Goal: Task Accomplishment & Management: Manage account settings

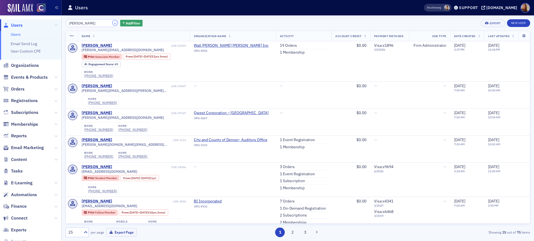
click at [112, 24] on button "×" at bounding box center [114, 22] width 5 height 5
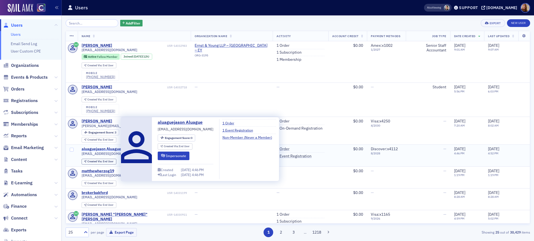
click at [108, 149] on div "aluaguejason Aluague" at bounding box center [101, 149] width 39 height 5
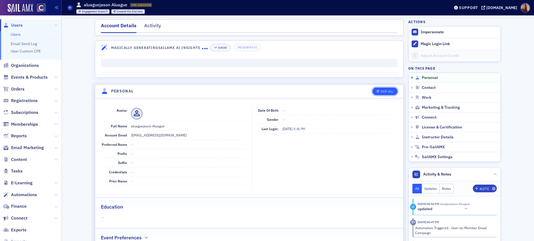
click at [377, 93] on button "Edit All" at bounding box center [384, 92] width 25 height 8
select select "US"
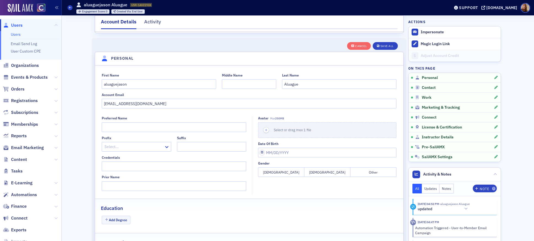
scroll to position [64, 0]
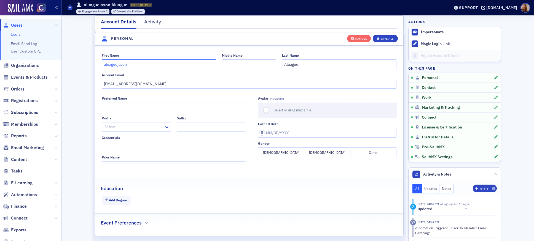
drag, startPoint x: 115, startPoint y: 66, endPoint x: 92, endPoint y: 66, distance: 23.7
type input "Jason"
click at [387, 37] on div "Save All" at bounding box center [386, 38] width 13 height 3
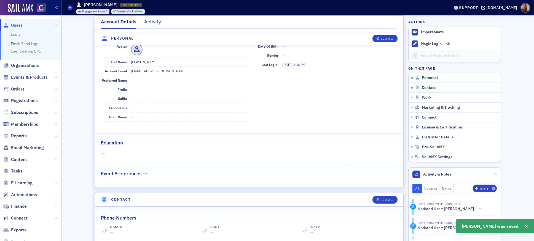
click at [14, 34] on link "Users" at bounding box center [16, 34] width 10 height 5
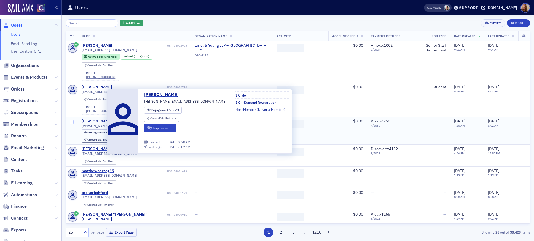
click at [97, 122] on div "noah Bregman" at bounding box center [97, 121] width 31 height 5
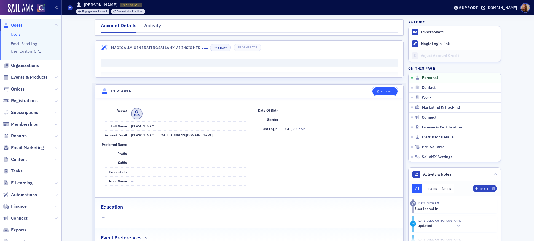
click at [385, 92] on div "Edit All" at bounding box center [387, 91] width 13 height 3
select select "US"
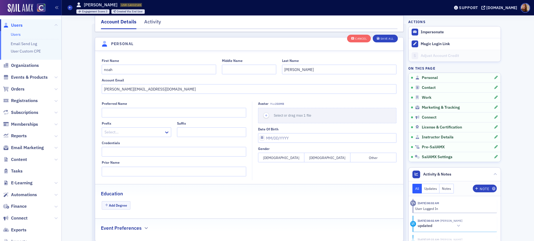
scroll to position [64, 0]
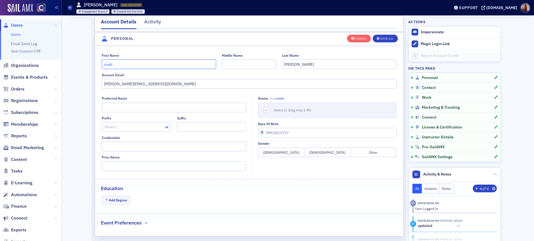
click at [103, 61] on input "noah" at bounding box center [159, 65] width 114 height 10
type input "Noah"
click at [387, 39] on div "Save All" at bounding box center [386, 38] width 13 height 3
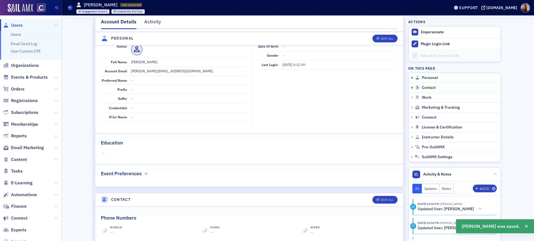
click at [16, 35] on link "Users" at bounding box center [16, 34] width 10 height 5
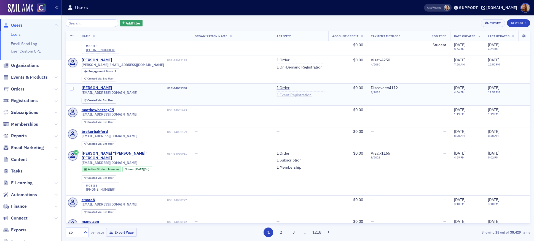
scroll to position [64, 0]
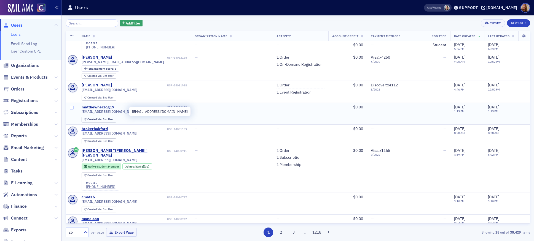
click at [99, 107] on div "matthewherzog19" at bounding box center [98, 107] width 33 height 5
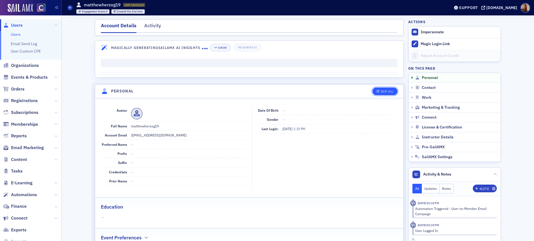
click at [382, 92] on div "Edit All" at bounding box center [387, 91] width 13 height 3
select select "US"
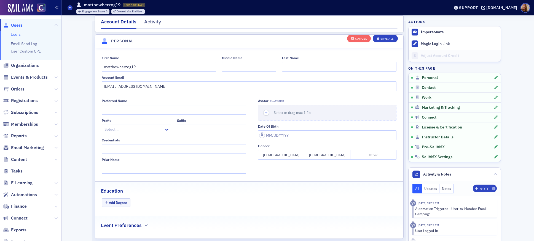
scroll to position [64, 0]
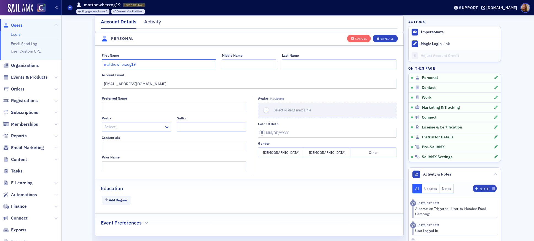
drag, startPoint x: 114, startPoint y: 63, endPoint x: 128, endPoint y: 66, distance: 14.3
click at [128, 66] on input "matthewherzog19" at bounding box center [159, 65] width 114 height 10
type input "matthe19"
click at [289, 62] on input "Last Name" at bounding box center [339, 65] width 114 height 10
paste input "wherzog"
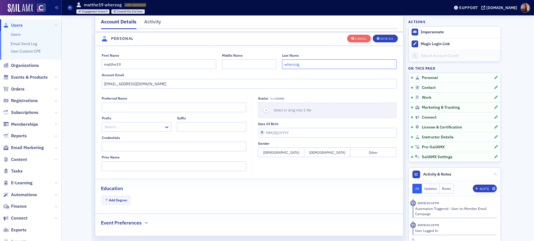
type input "wherzog"
click at [250, 66] on input "Middle Name" at bounding box center [249, 65] width 54 height 10
type input "W"
click at [284, 63] on input "wherzog" at bounding box center [339, 65] width 114 height 10
type input "Herzog"
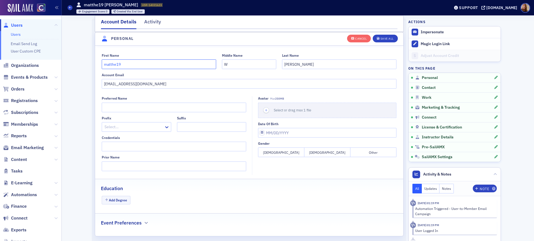
click at [125, 66] on input "matthe19" at bounding box center [159, 65] width 114 height 10
click at [102, 66] on input "matthew" at bounding box center [159, 65] width 114 height 10
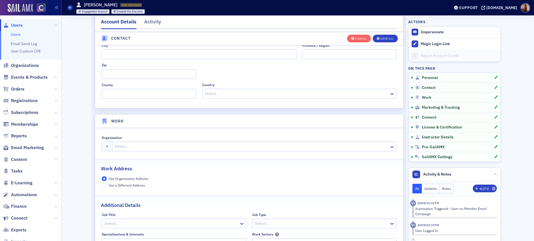
scroll to position [434, 0]
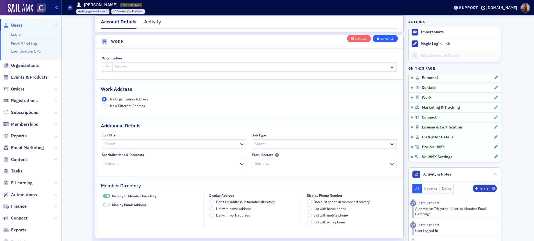
type input "Matthew"
click at [391, 39] on div "Save All" at bounding box center [386, 38] width 13 height 3
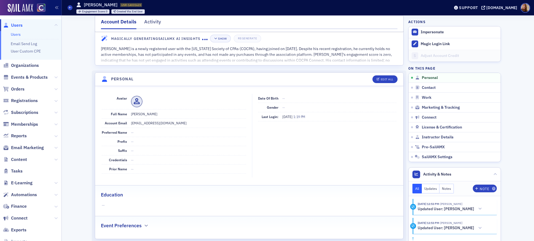
scroll to position [0, 0]
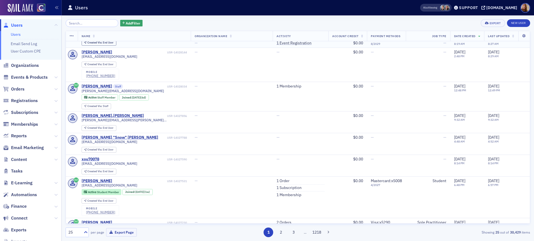
scroll to position [543, 0]
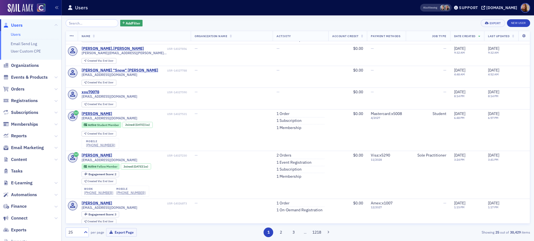
click at [18, 34] on link "Users" at bounding box center [16, 34] width 10 height 5
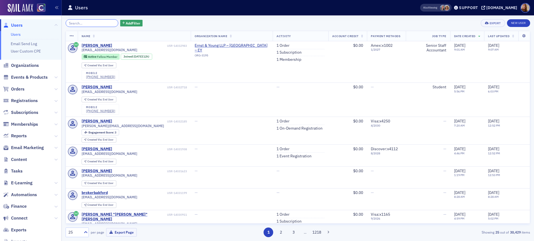
click at [83, 23] on input "search" at bounding box center [92, 23] width 53 height 8
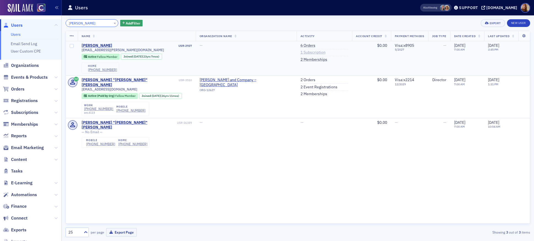
type input "bradac"
click at [300, 52] on link "1 Subscription" at bounding box center [312, 52] width 25 height 5
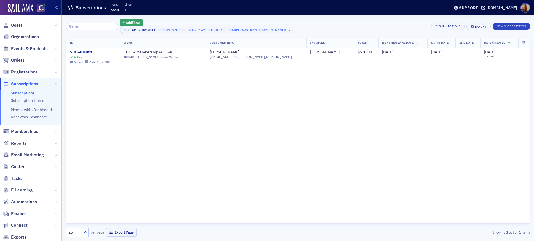
click at [313, 119] on div "ID Items Customer Info Invoicee Total Next Renewal Date Start Date End Date Dat…" at bounding box center [298, 131] width 464 height 187
click at [87, 50] on div "SUB-404061" at bounding box center [90, 52] width 41 height 5
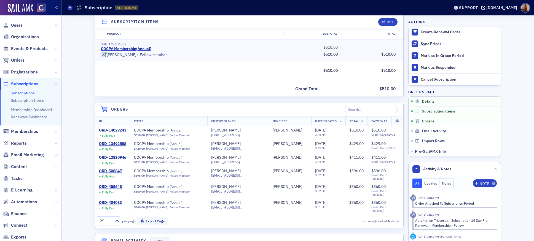
scroll to position [168, 0]
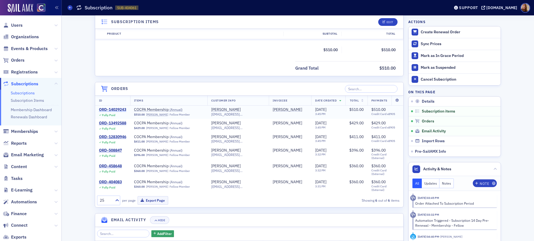
click at [118, 108] on div "ORD-14029243" at bounding box center [112, 109] width 27 height 5
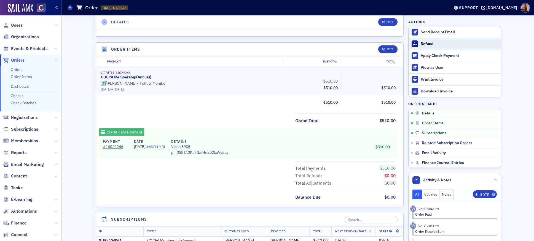
click at [425, 45] on div "Refund" at bounding box center [459, 44] width 77 height 5
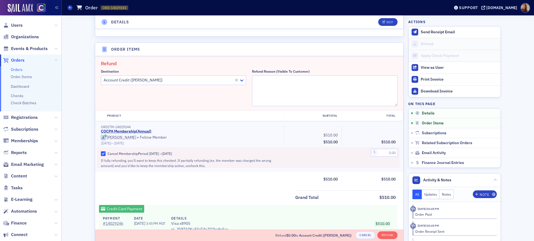
scroll to position [192, 0]
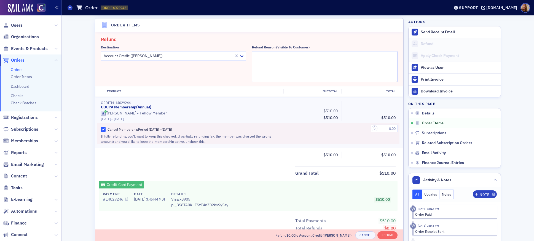
click at [114, 200] on link "# 14029246" at bounding box center [115, 200] width 25 height 6
click at [179, 53] on div at bounding box center [168, 56] width 131 height 7
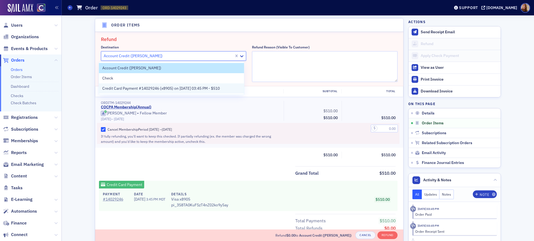
click at [143, 88] on span "Credit Card Payment #14029246 (x8905) on 9/17/2025 03:45 PM - $510" at bounding box center [160, 89] width 117 height 6
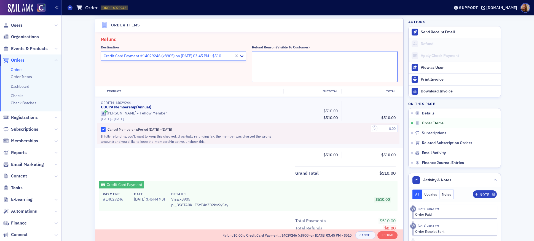
click at [274, 65] on textarea "Refund Reason (Visible to Customer)" at bounding box center [325, 66] width 146 height 31
click at [252, 56] on textarea "id not want to renew" at bounding box center [325, 66] width 146 height 31
type textarea "did not want to renew"
click at [387, 129] on input "text" at bounding box center [384, 129] width 27 height 8
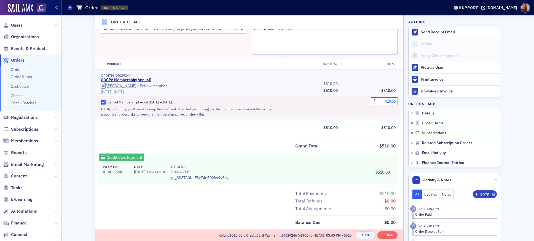
scroll to position [293, 0]
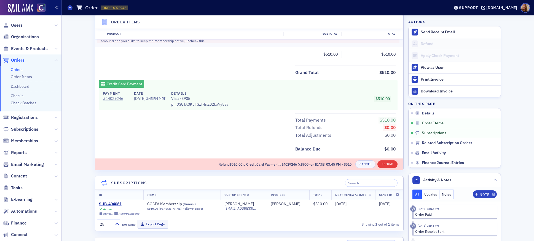
type input "510.00"
click at [388, 164] on button "Refund" at bounding box center [387, 165] width 20 height 8
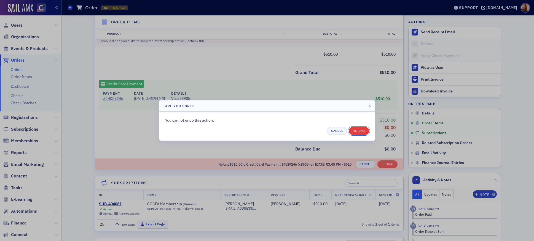
click at [355, 134] on button "Refund" at bounding box center [359, 131] width 20 height 8
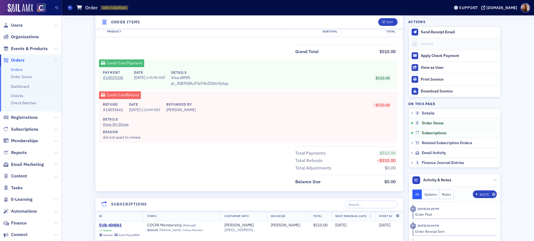
scroll to position [262, 0]
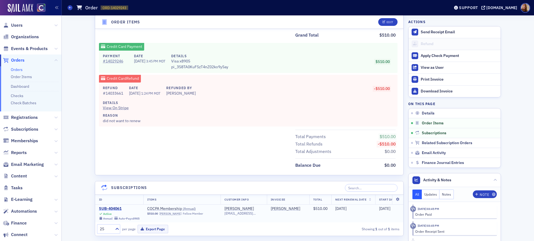
click at [119, 208] on div "SUB-404061" at bounding box center [119, 209] width 41 height 5
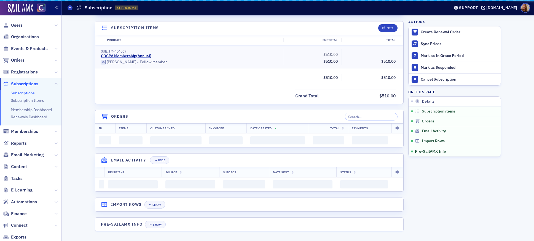
scroll to position [262, 0]
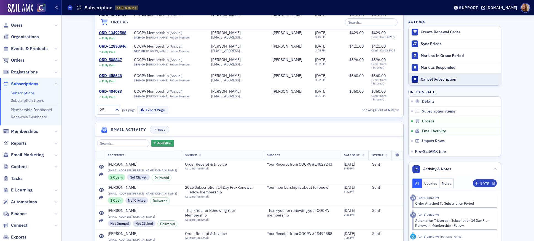
click at [450, 81] on div "Cancel Subscription" at bounding box center [459, 79] width 77 height 5
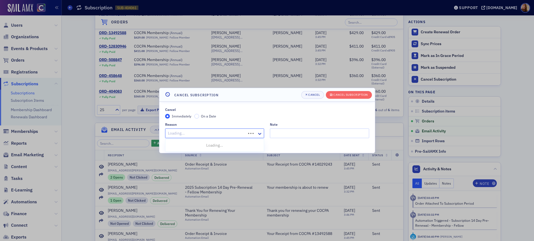
click at [198, 134] on div at bounding box center [206, 133] width 78 height 7
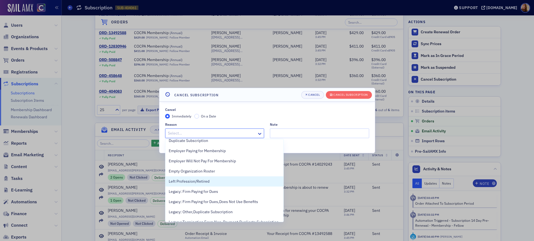
scroll to position [65, 0]
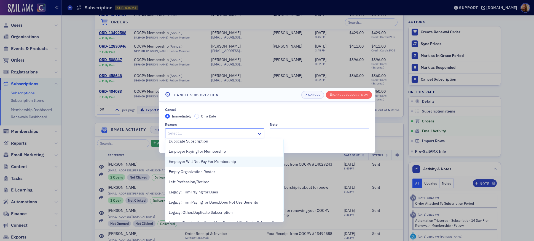
click at [212, 160] on span "Employer Will Not Pay For Membership" at bounding box center [202, 162] width 67 height 6
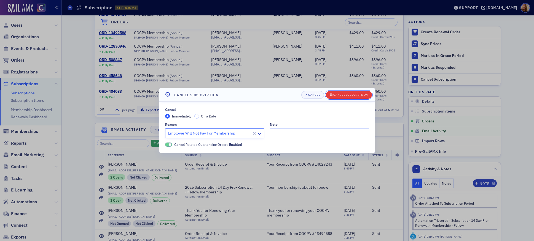
click at [362, 94] on div "Cancel Subscription" at bounding box center [350, 94] width 34 height 3
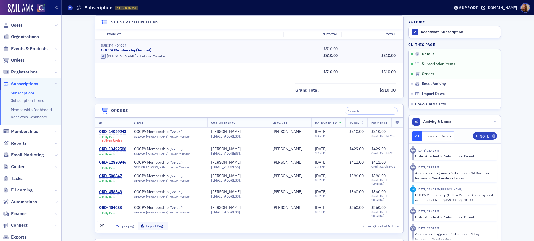
scroll to position [0, 0]
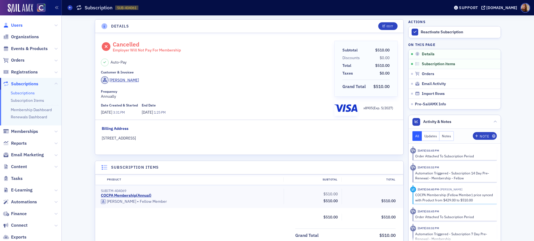
click at [21, 25] on span "Users" at bounding box center [17, 25] width 12 height 6
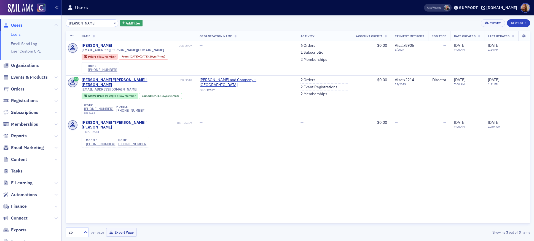
click at [88, 24] on input "bradac" at bounding box center [92, 23] width 53 height 8
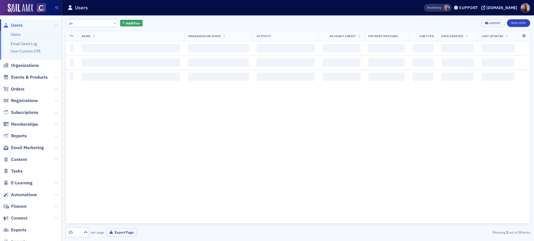
type input "j"
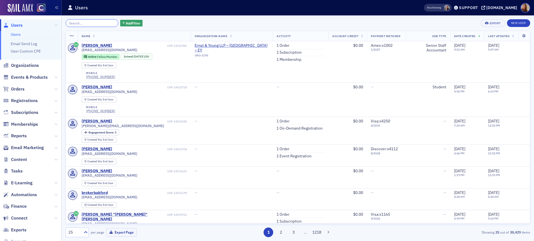
click at [72, 24] on input "search" at bounding box center [92, 23] width 53 height 8
paste input "jmptaxllc@gmail.com"
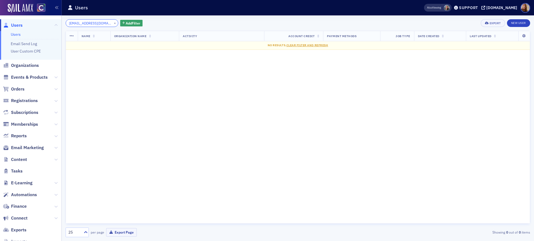
click at [80, 22] on input "jmptaxllc@gmail.com" at bounding box center [92, 23] width 53 height 8
click at [80, 23] on input "jmptaxllc@gmail.com" at bounding box center [92, 23] width 53 height 8
click at [89, 23] on input "jmptaxllc@gmail.com" at bounding box center [92, 23] width 53 height 8
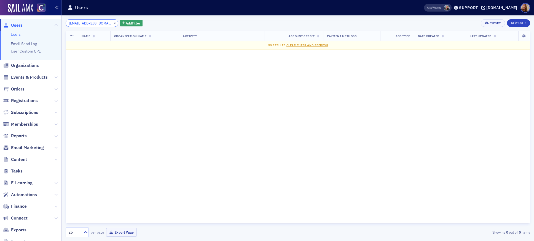
click at [89, 23] on input "jmptaxllc@gmail.com" at bounding box center [92, 23] width 53 height 8
paste input "[PERSON_NAME]"
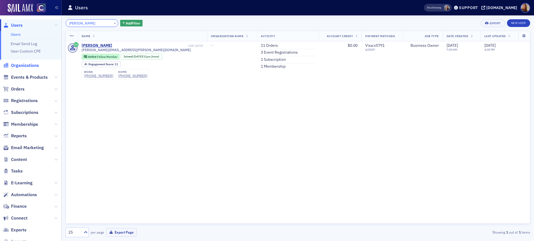
type input "[PERSON_NAME]"
click at [29, 65] on span "Organizations" at bounding box center [25, 66] width 28 height 6
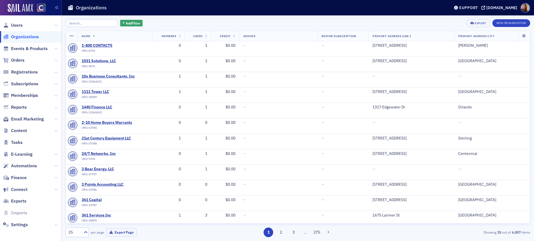
click at [84, 24] on input "search" at bounding box center [92, 23] width 53 height 8
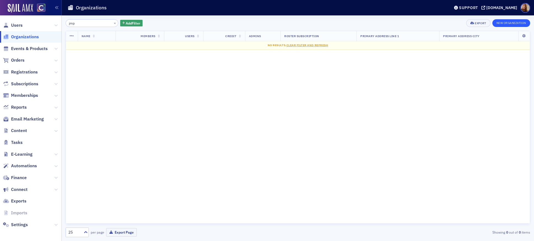
type input "jmp"
click at [507, 24] on button "New Organization" at bounding box center [511, 23] width 38 height 8
select select "US"
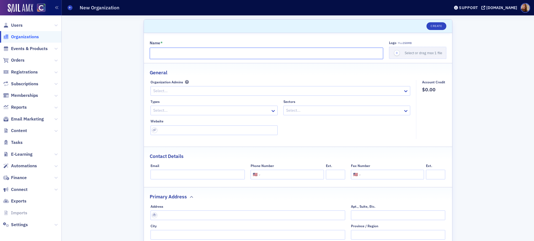
click at [170, 52] on input "Name *" at bounding box center [266, 54] width 233 height 12
type input "JMP Tax LLC"
click at [352, 66] on div "General" at bounding box center [298, 69] width 297 height 13
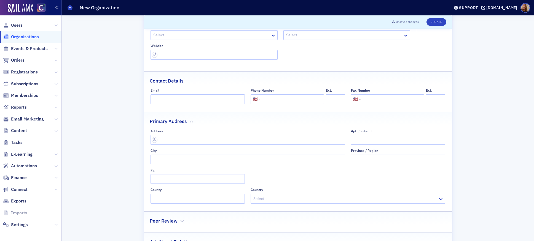
scroll to position [79, 0]
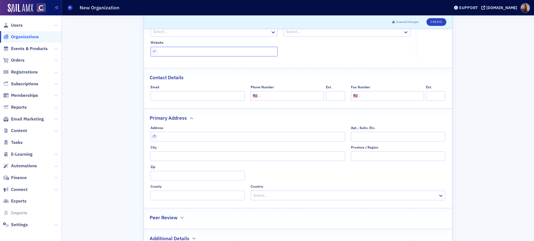
click at [174, 54] on input "url" at bounding box center [213, 52] width 127 height 10
paste input "https://jmptax.com/"
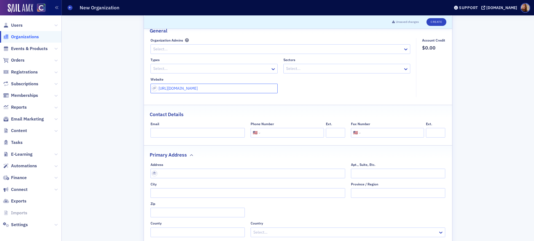
scroll to position [0, 0]
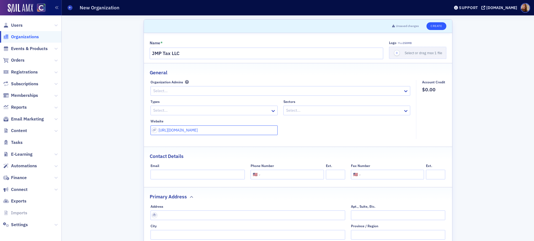
type input "https://jmptax.com/"
click at [441, 24] on button "Create" at bounding box center [436, 26] width 20 height 8
select select "US"
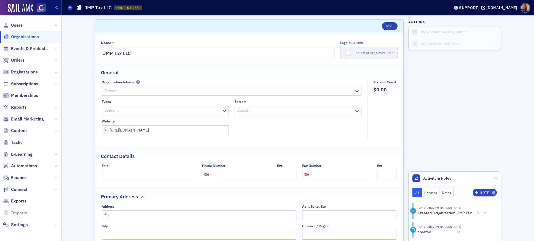
click at [237, 174] on input "tel" at bounding box center [243, 175] width 60 height 10
paste input "[PHONE_NUMBER]"
type input "[PHONE_NUMBER]"
click at [388, 28] on button "Save" at bounding box center [390, 26] width 16 height 8
select select "US"
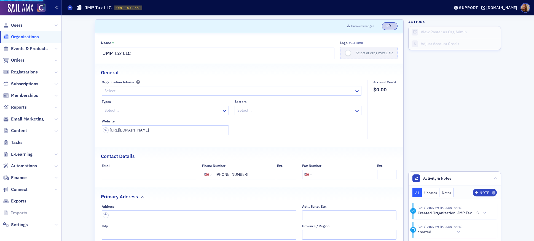
select select "US"
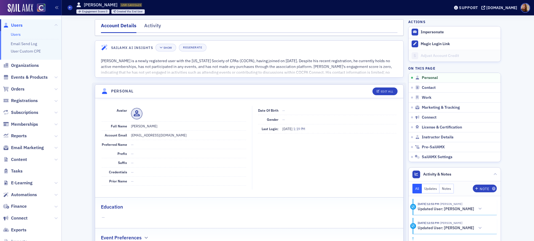
click at [17, 34] on link "Users" at bounding box center [16, 34] width 10 height 5
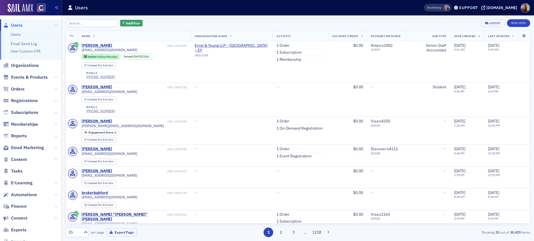
click at [14, 34] on link "Users" at bounding box center [16, 34] width 10 height 5
click at [71, 24] on input "search" at bounding box center [92, 23] width 53 height 8
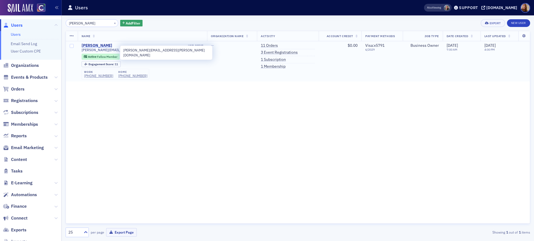
type input "[PERSON_NAME]"
click at [101, 47] on div "[PERSON_NAME]" at bounding box center [97, 45] width 31 height 5
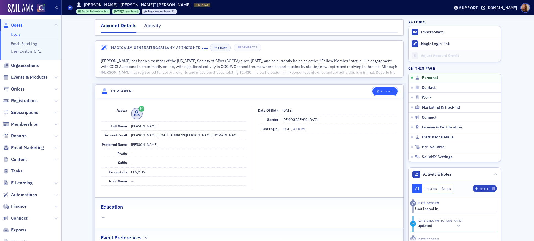
click at [381, 93] on div "Edit All" at bounding box center [387, 91] width 13 height 3
select select "US"
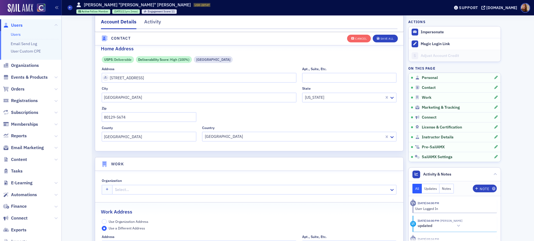
scroll to position [364, 0]
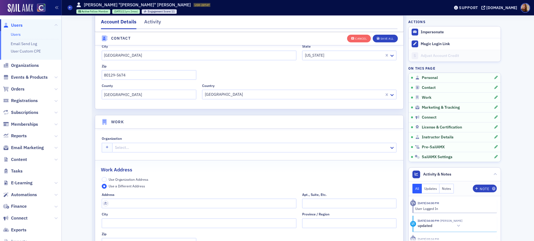
click at [134, 146] on div at bounding box center [251, 147] width 274 height 7
click at [121, 180] on span "Use Organization Address" at bounding box center [129, 179] width 40 height 4
click at [107, 180] on input "Use Organization Address" at bounding box center [104, 179] width 5 height 5
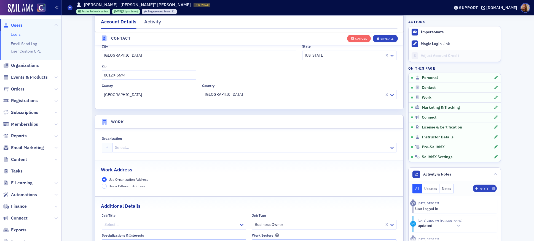
click at [139, 147] on div at bounding box center [251, 147] width 274 height 7
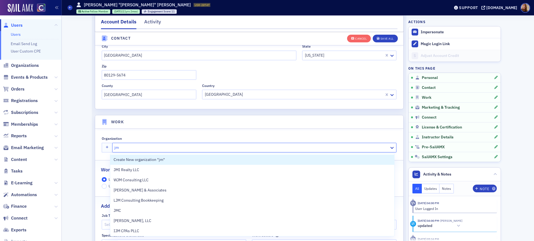
type input "jmp"
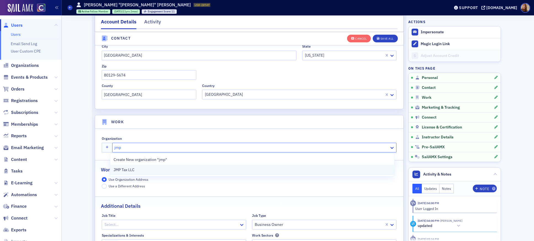
click at [131, 170] on span "JMP Tax LLC" at bounding box center [139, 170] width 50 height 6
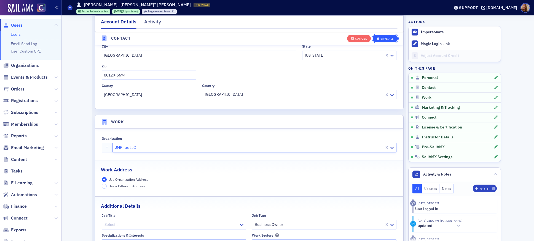
click at [389, 37] on div "Save All" at bounding box center [386, 38] width 13 height 3
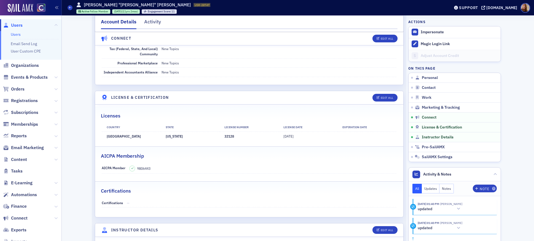
scroll to position [708, 0]
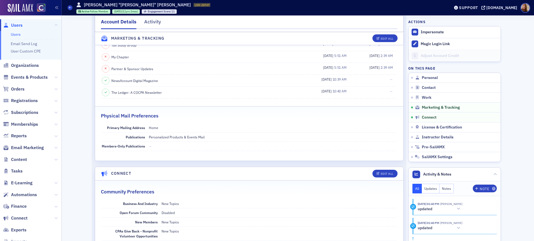
drag, startPoint x: 20, startPoint y: 36, endPoint x: 24, endPoint y: 36, distance: 3.3
click at [20, 36] on link "Users" at bounding box center [16, 34] width 10 height 5
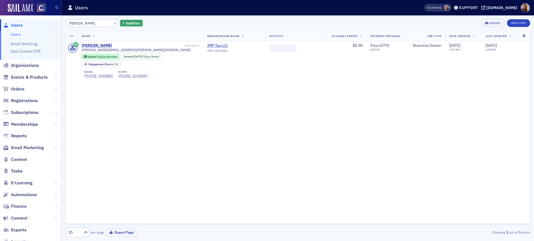
click at [80, 24] on input "[PERSON_NAME]" at bounding box center [92, 23] width 53 height 8
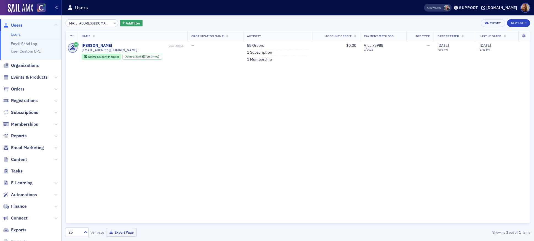
type input "[EMAIL_ADDRESS][DOMAIN_NAME]"
click at [260, 44] on link "88 Orders" at bounding box center [255, 45] width 17 height 5
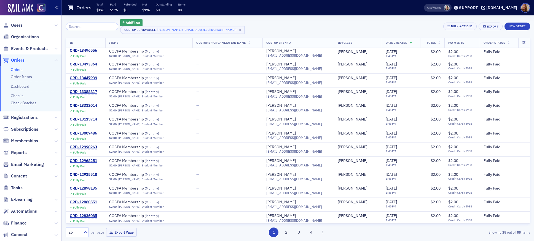
scroll to position [169, 0]
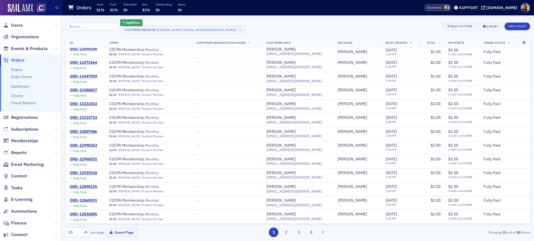
drag, startPoint x: 16, startPoint y: 25, endPoint x: 25, endPoint y: 25, distance: 8.3
click at [16, 25] on span "Users" at bounding box center [17, 25] width 12 height 6
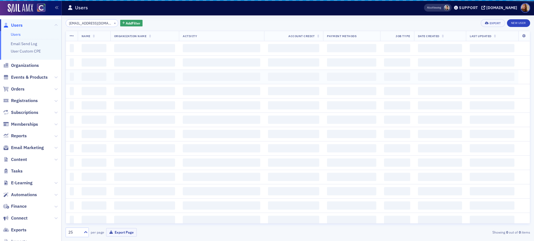
scroll to position [0, 3]
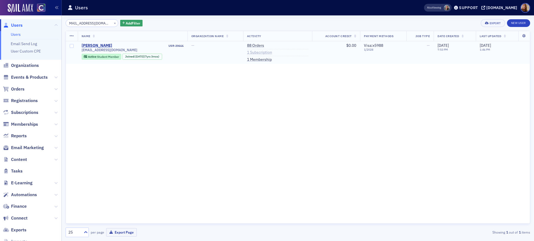
click at [263, 53] on link "1 Subscription" at bounding box center [259, 52] width 25 height 5
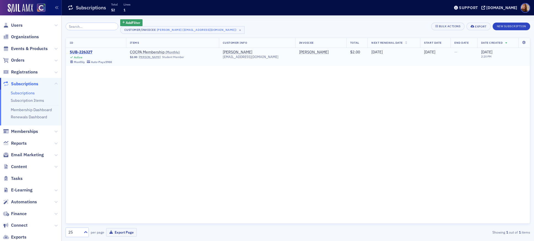
click at [84, 51] on div "SUB-226327" at bounding box center [91, 52] width 42 height 5
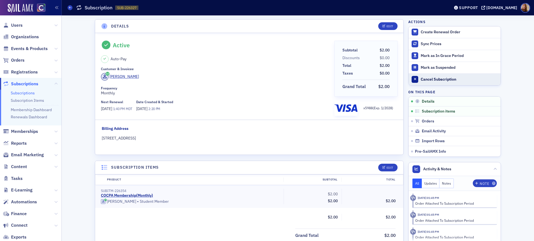
click at [435, 78] on div "Cancel Subscription" at bounding box center [459, 79] width 77 height 5
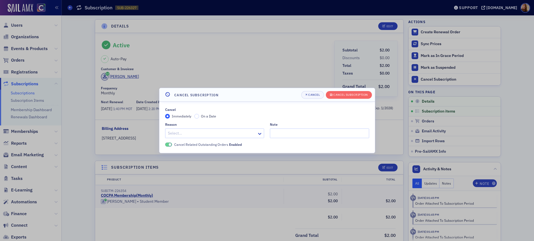
click at [208, 115] on span "On a Date" at bounding box center [208, 116] width 15 height 4
click at [199, 115] on input "On a Date" at bounding box center [196, 116] width 5 height 5
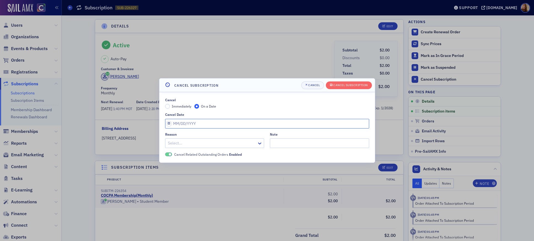
click at [191, 121] on input "Cancel Date" at bounding box center [267, 124] width 204 height 10
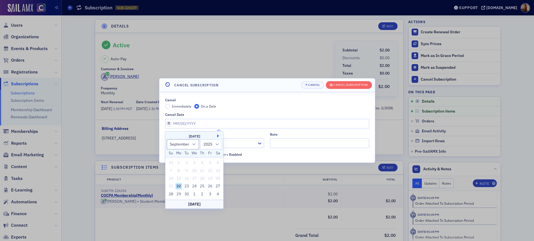
click at [217, 135] on button "Next Month" at bounding box center [218, 135] width 3 height 3
select select "9"
click at [194, 186] on div "22" at bounding box center [194, 186] width 7 height 7
type input "[DATE]"
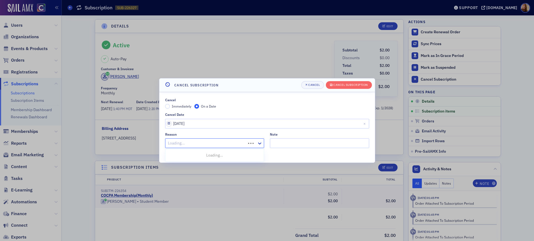
click at [197, 142] on div at bounding box center [206, 143] width 78 height 7
type input "no"
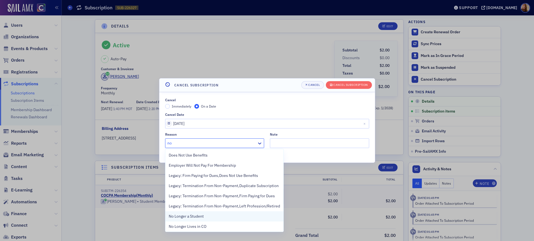
click at [190, 216] on span "No Longer a Student" at bounding box center [186, 217] width 35 height 6
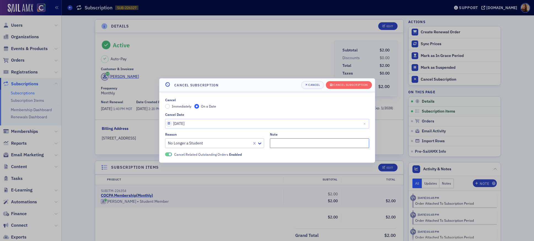
click at [287, 147] on input "Note" at bounding box center [319, 144] width 99 height 10
click at [293, 144] on input "not intereste in membership at this time" at bounding box center [319, 144] width 99 height 10
type input "not interested in membership at this time"
click at [346, 85] on div "Cancel Subscription" at bounding box center [350, 84] width 34 height 3
